Goal: Understand process/instructions

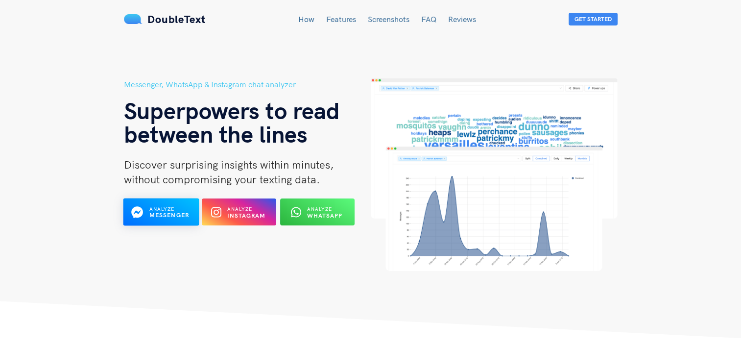
click at [155, 212] on b "Messenger" at bounding box center [169, 214] width 40 height 7
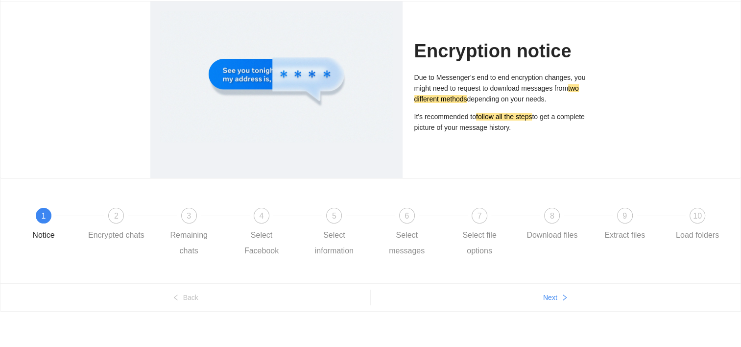
scroll to position [64, 0]
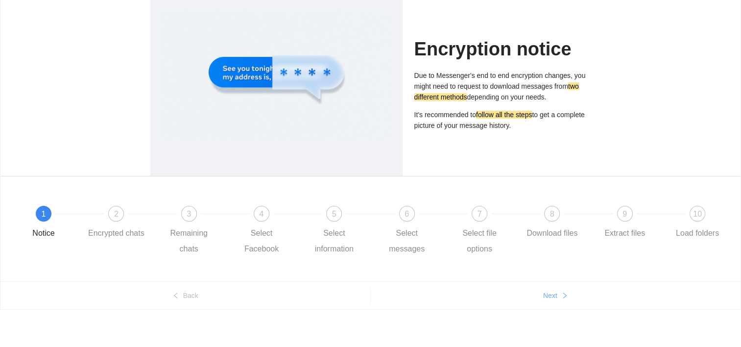
click at [555, 296] on span "Next" at bounding box center [550, 295] width 14 height 11
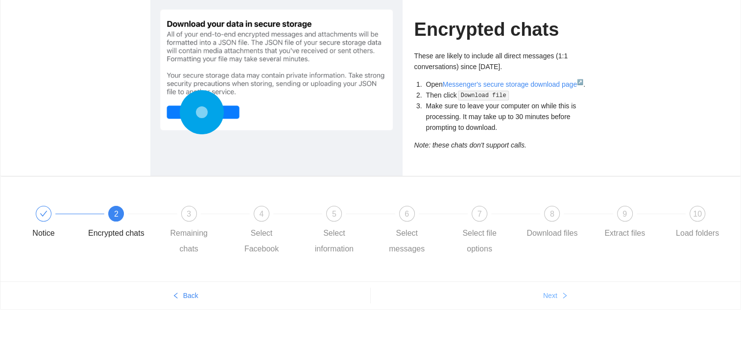
click at [555, 296] on span "Next" at bounding box center [550, 295] width 14 height 11
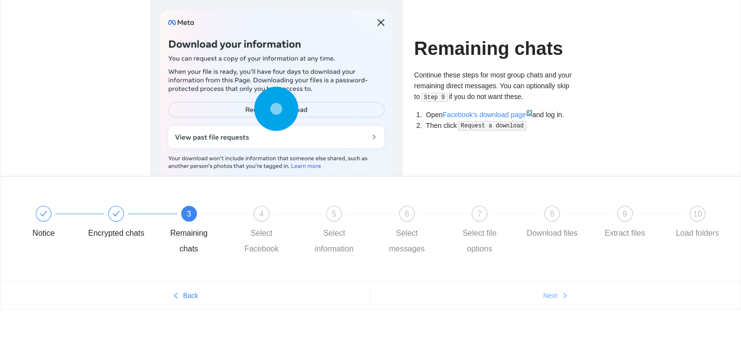
click at [552, 297] on span "Next" at bounding box center [550, 295] width 14 height 11
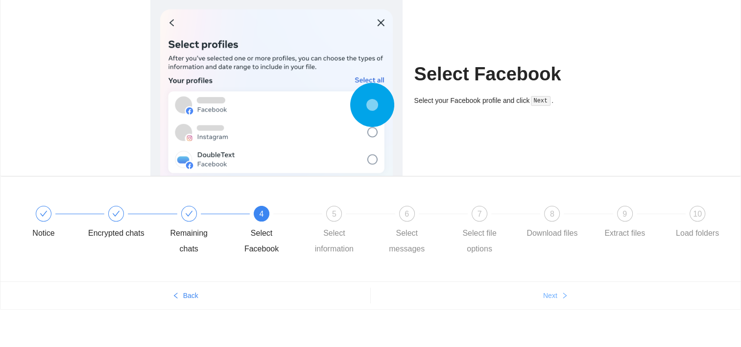
click at [552, 297] on span "Next" at bounding box center [550, 295] width 14 height 11
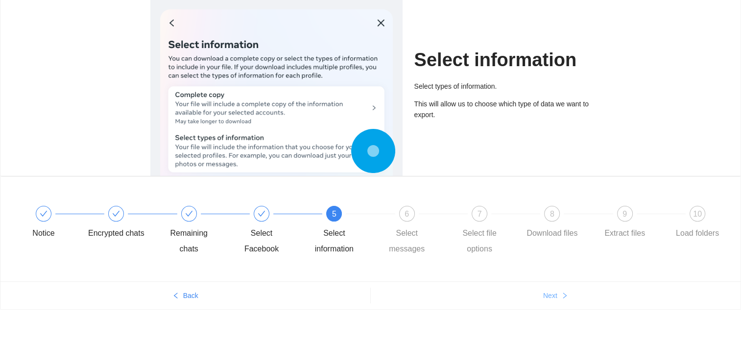
click at [552, 297] on span "Next" at bounding box center [550, 295] width 14 height 11
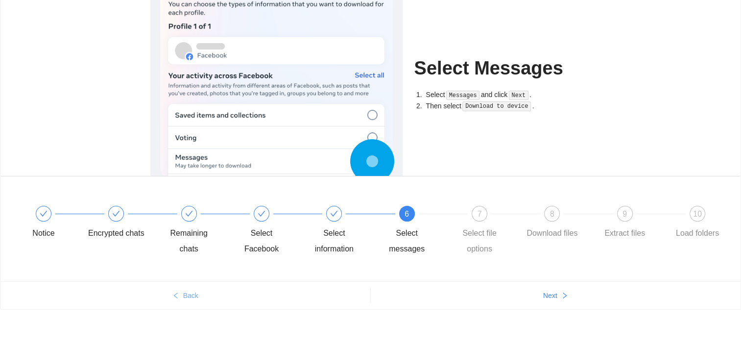
click at [183, 292] on button "Back" at bounding box center [185, 295] width 370 height 16
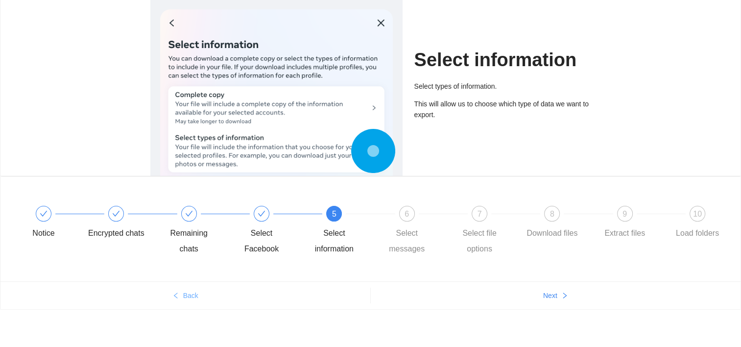
click at [185, 294] on span "Back" at bounding box center [190, 295] width 15 height 11
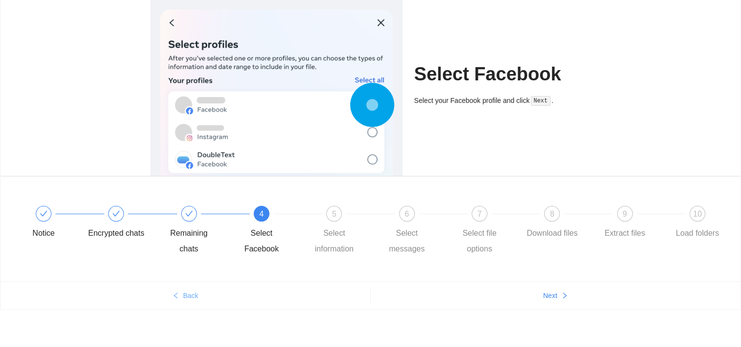
click at [185, 294] on span "Back" at bounding box center [190, 295] width 15 height 11
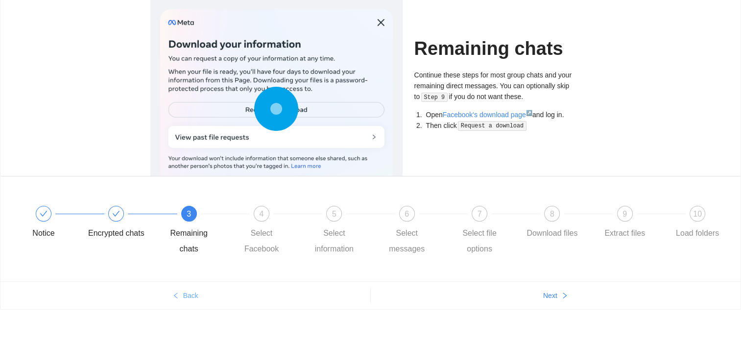
click at [185, 294] on span "Back" at bounding box center [190, 295] width 15 height 11
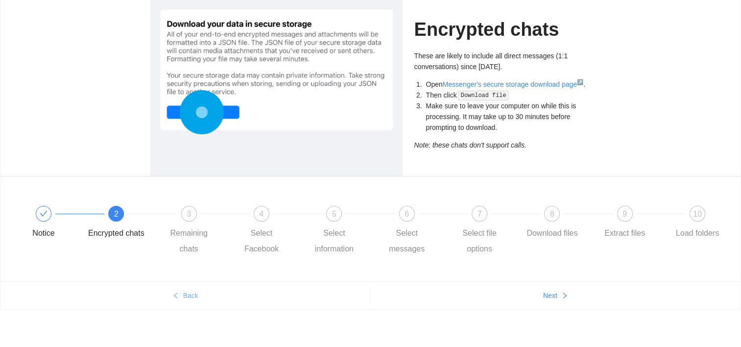
click at [185, 294] on span "Back" at bounding box center [190, 295] width 15 height 11
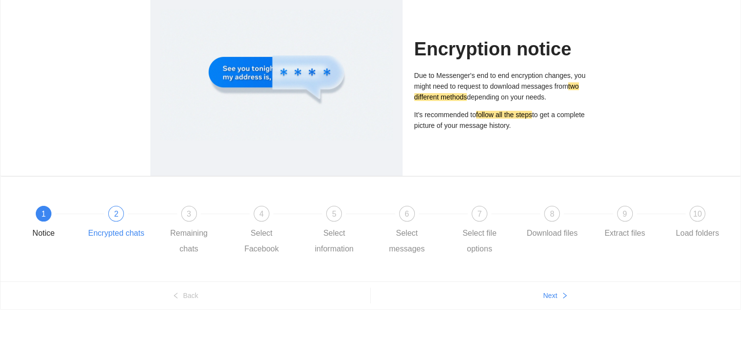
click at [109, 218] on div "2 Encrypted chats" at bounding box center [124, 223] width 72 height 35
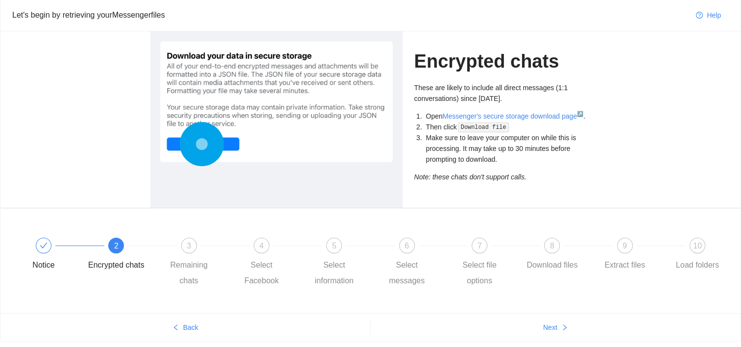
scroll to position [15, 0]
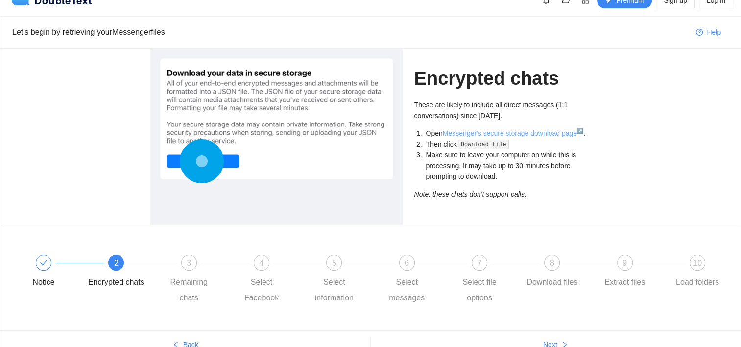
click at [467, 132] on link "Messenger's secure storage download page ↗" at bounding box center [512, 133] width 140 height 8
click at [190, 267] on div "3" at bounding box center [189, 263] width 16 height 16
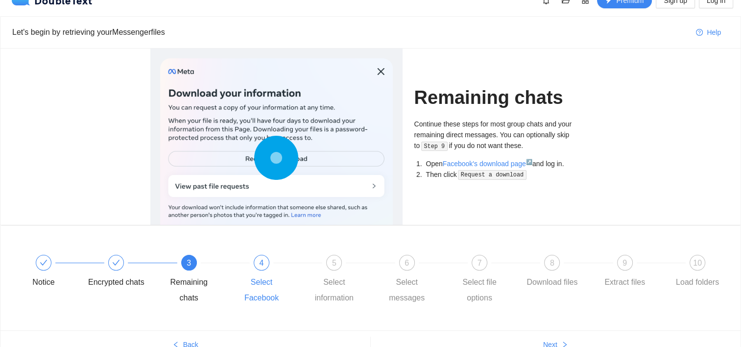
click at [256, 268] on div "4" at bounding box center [262, 263] width 16 height 16
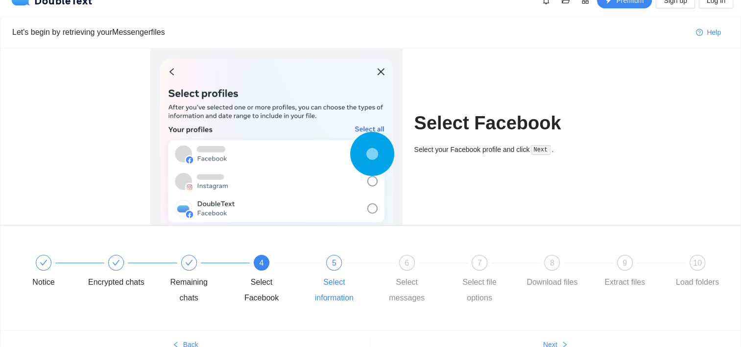
click at [338, 268] on div "5" at bounding box center [334, 263] width 16 height 16
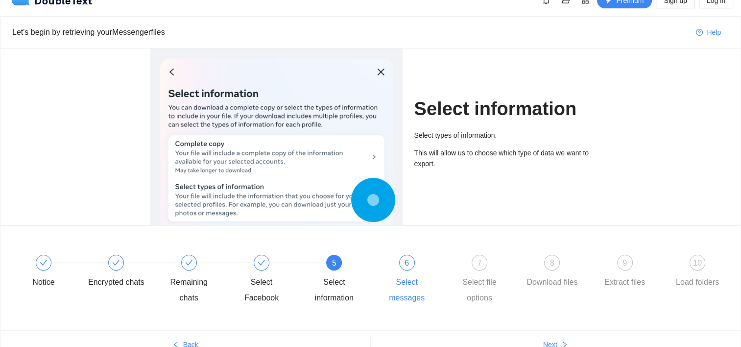
click at [399, 267] on div "6 Select messages" at bounding box center [414, 280] width 72 height 51
